Goal: Find specific page/section: Find specific page/section

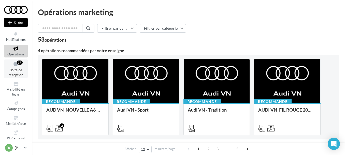
click at [11, 66] on icon at bounding box center [16, 63] width 21 height 7
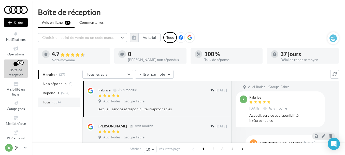
click at [49, 102] on span "Tous" at bounding box center [47, 101] width 8 height 5
